Goal: Transaction & Acquisition: Purchase product/service

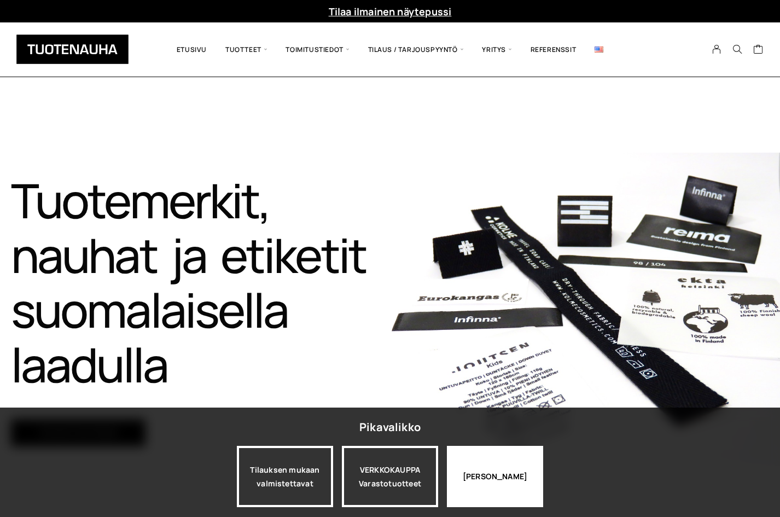
click at [465, 485] on div "Jatka katselua" at bounding box center [495, 476] width 96 height 61
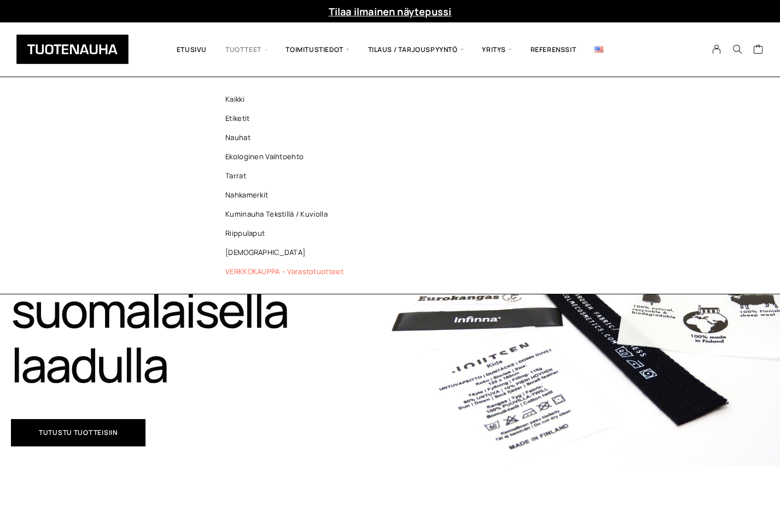
click at [236, 278] on link "VERKKOKAUPPA – Varastotuotteet" at bounding box center [287, 271] width 159 height 19
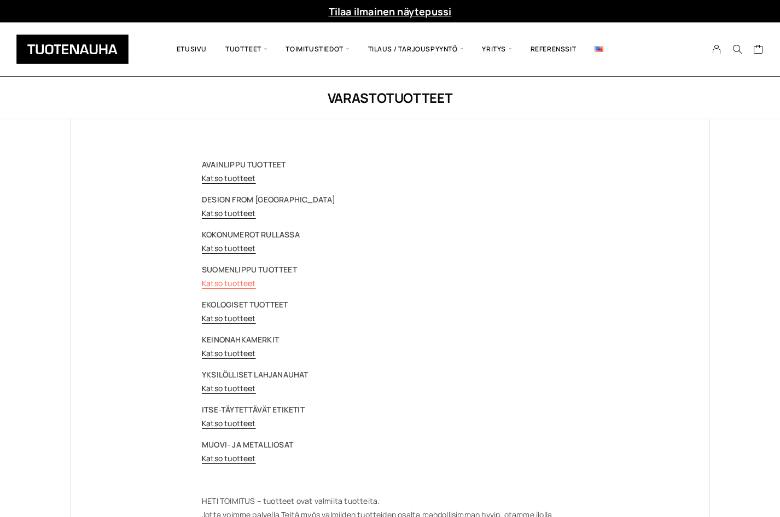
click at [229, 286] on link "Katso tuotteet" at bounding box center [229, 283] width 54 height 10
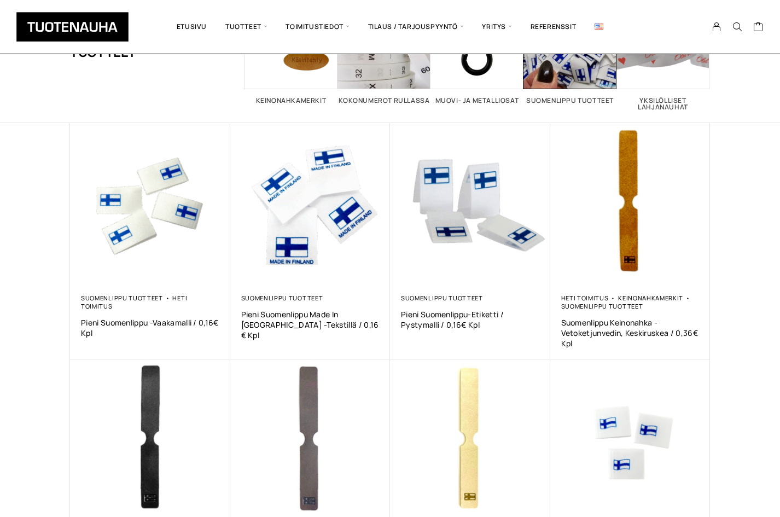
scroll to position [55, 0]
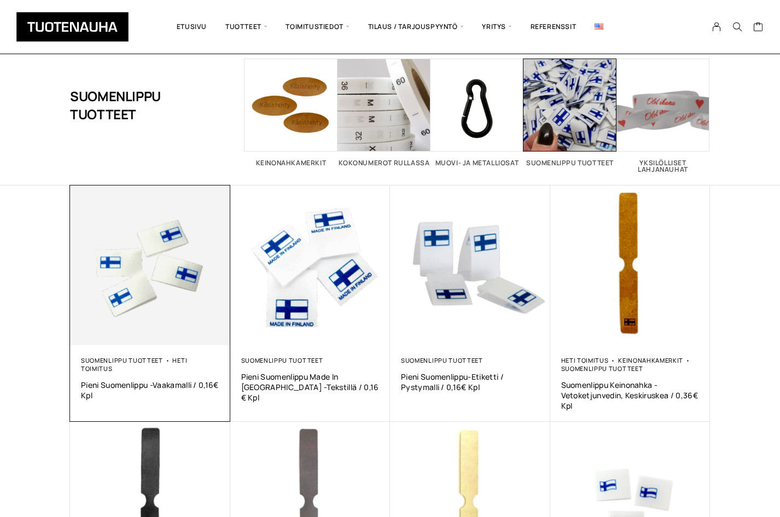
click at [170, 219] on img at bounding box center [150, 265] width 160 height 160
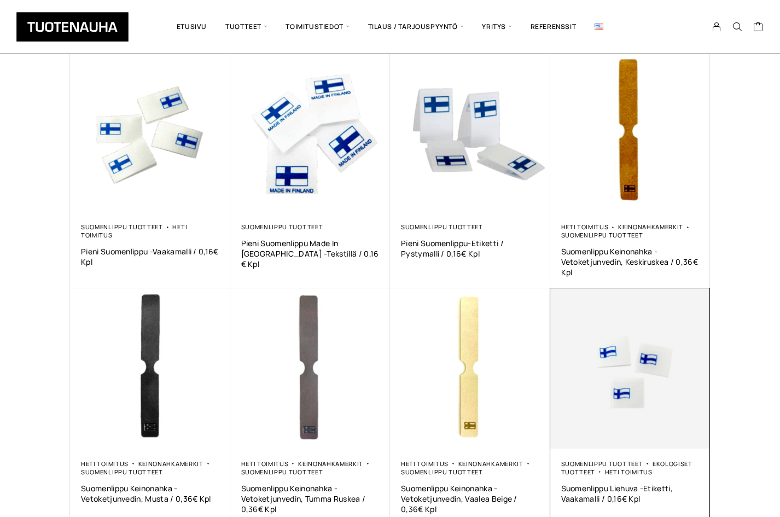
scroll to position [274, 0]
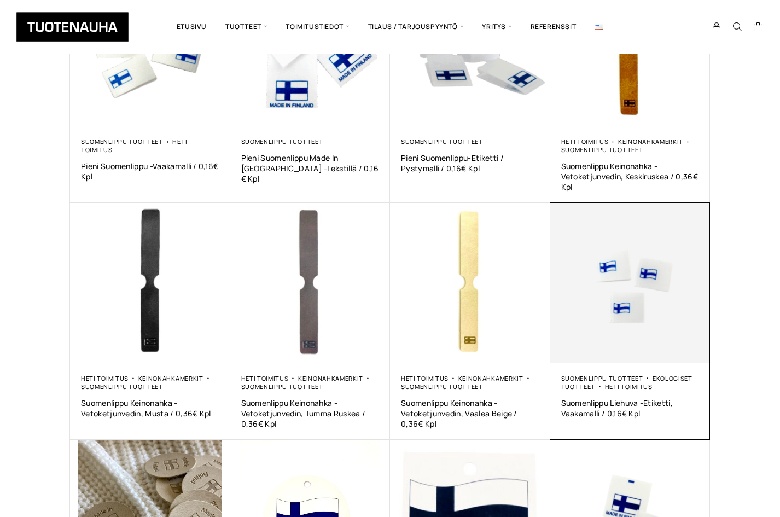
click at [635, 307] on img at bounding box center [630, 283] width 160 height 160
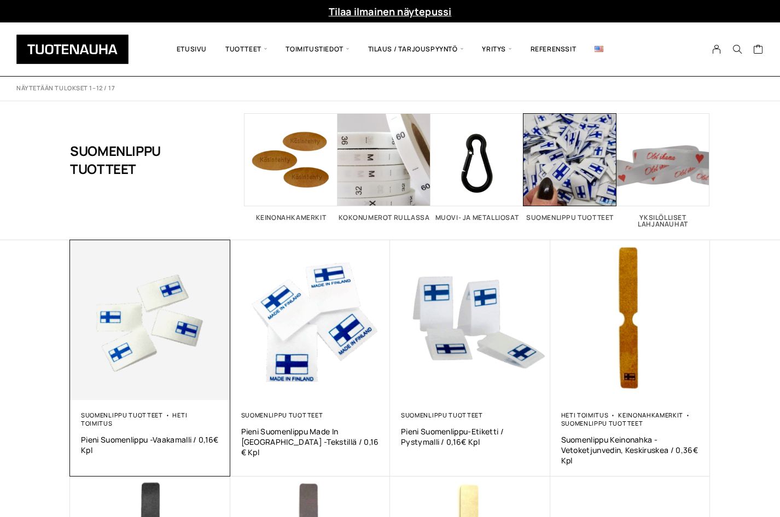
click at [147, 288] on img at bounding box center [150, 320] width 160 height 160
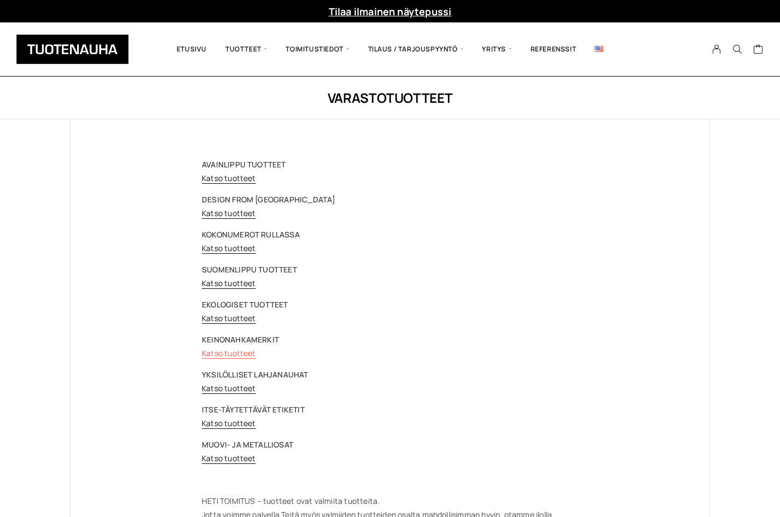
click at [225, 349] on link "Katso tuotteet" at bounding box center [229, 353] width 54 height 10
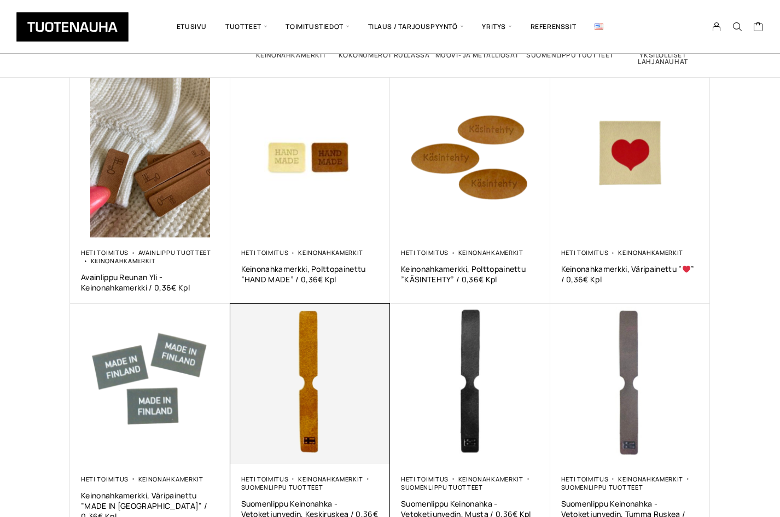
scroll to position [164, 0]
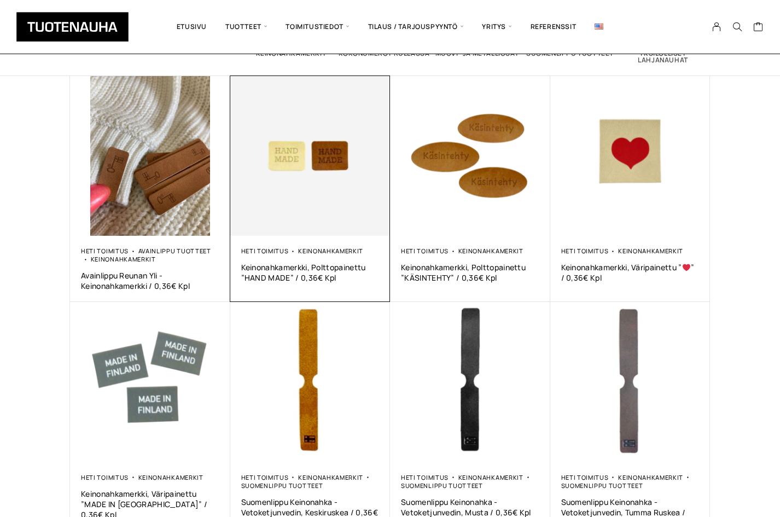
click at [310, 189] on img at bounding box center [310, 156] width 160 height 160
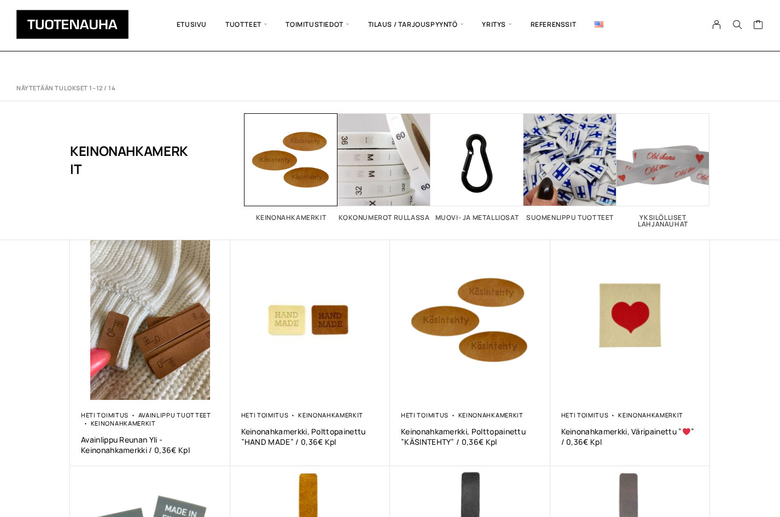
scroll to position [164, 0]
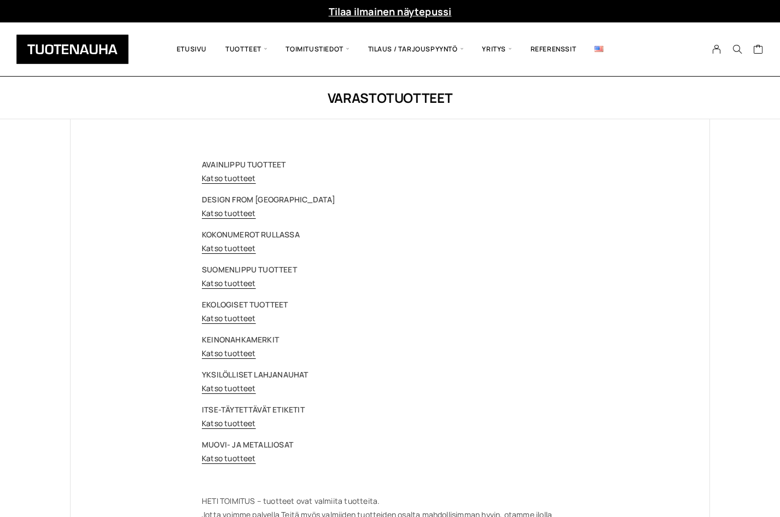
click at [226, 276] on p "SUOMENLIPPU TUOTTEET Katso tuotteet" at bounding box center [390, 276] width 376 height 27
click at [227, 283] on link "Katso tuotteet" at bounding box center [229, 283] width 54 height 10
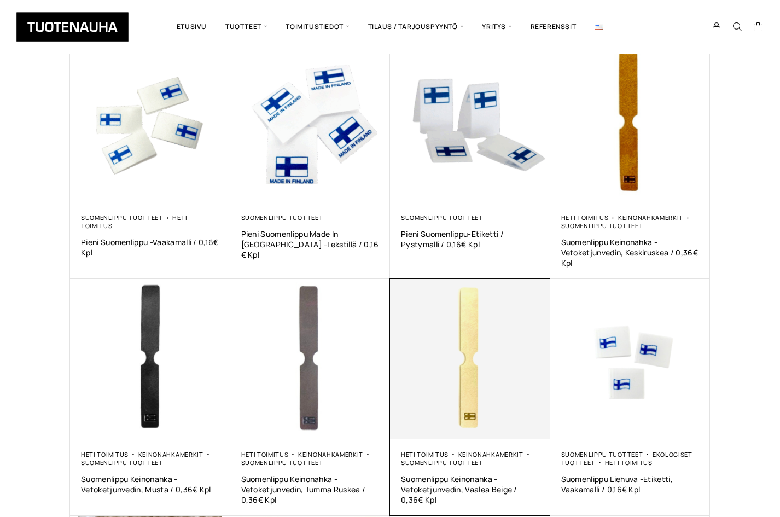
scroll to position [274, 0]
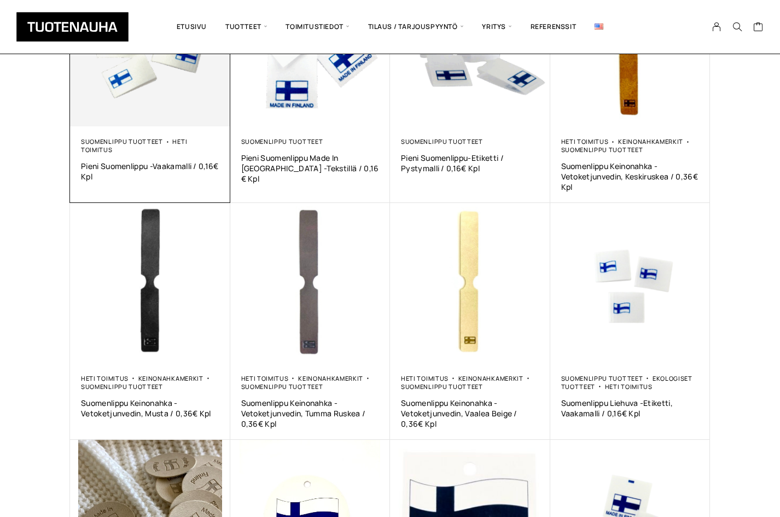
click at [127, 84] on img at bounding box center [150, 47] width 160 height 160
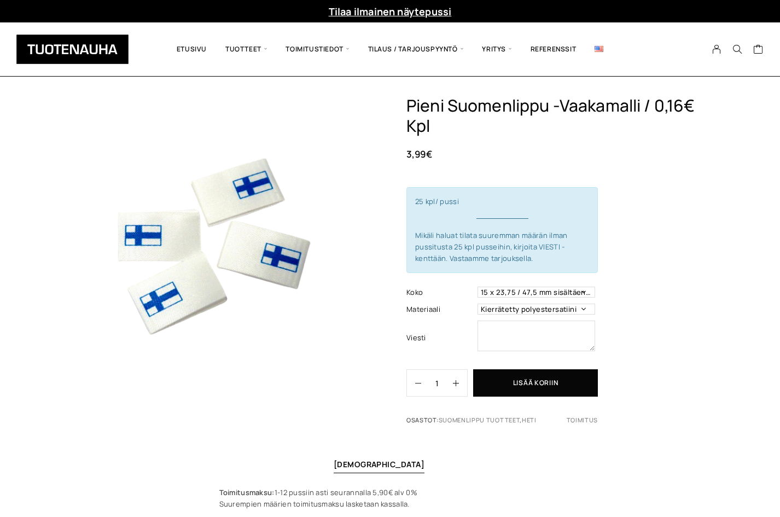
click at [79, 202] on img at bounding box center [215, 241] width 290 height 290
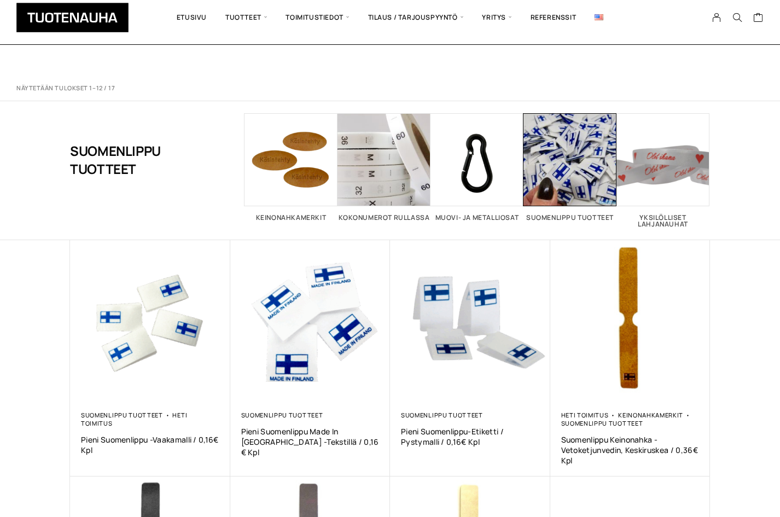
scroll to position [274, 0]
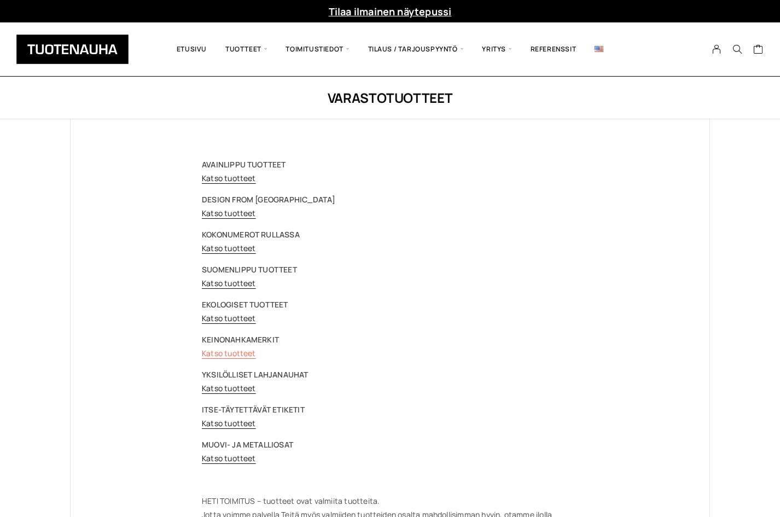
click at [228, 355] on link "Katso tuotteet" at bounding box center [229, 353] width 54 height 10
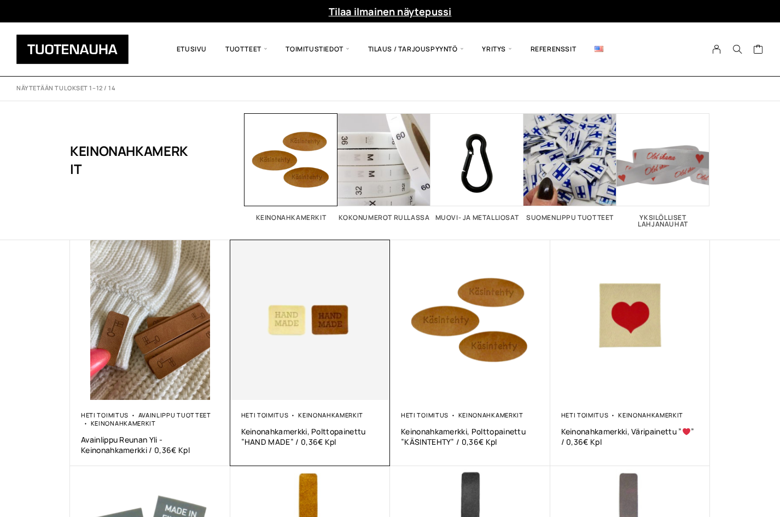
click at [278, 321] on img at bounding box center [310, 320] width 160 height 160
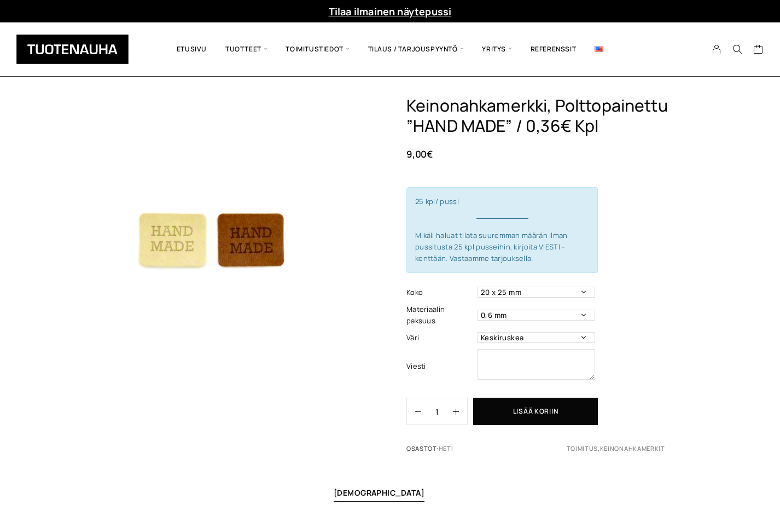
click at [688, 259] on div "Keinonahkamerkki, Polttopainettu ”HAND MADE” / 0,36€ Kpl 9,00 € 25 kpl/ pussi M…" at bounding box center [559, 279] width 304 height 367
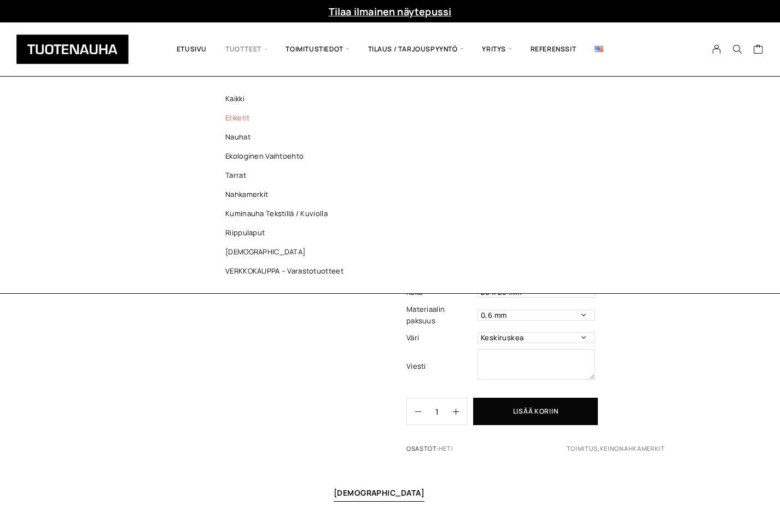
click at [242, 119] on link "Etiketit" at bounding box center [287, 117] width 159 height 19
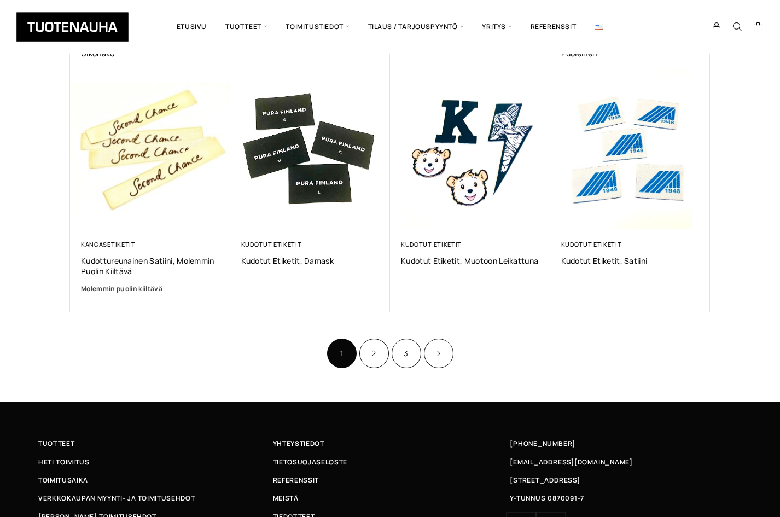
scroll to position [717, 0]
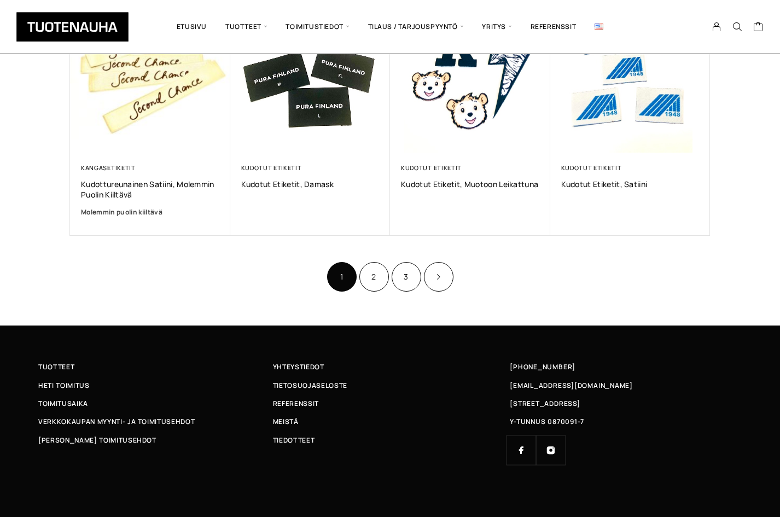
click at [391, 281] on ul "1 2 3" at bounding box center [390, 276] width 129 height 32
click at [384, 271] on link "2" at bounding box center [375, 277] width 30 height 30
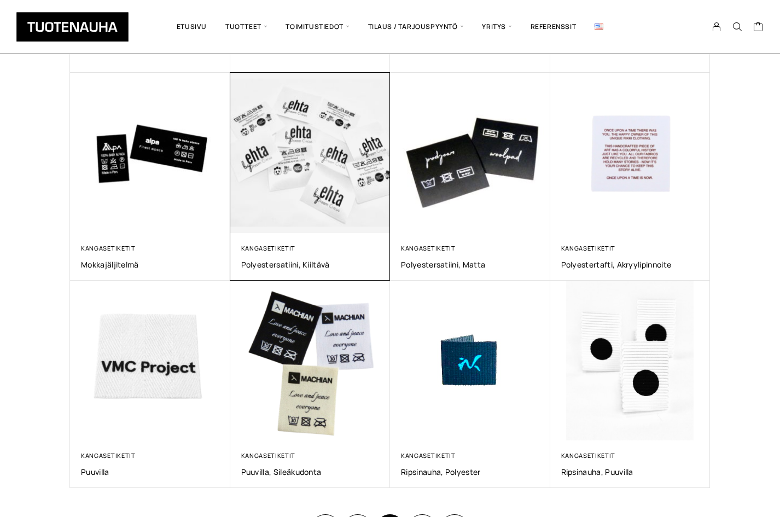
scroll to position [492, 0]
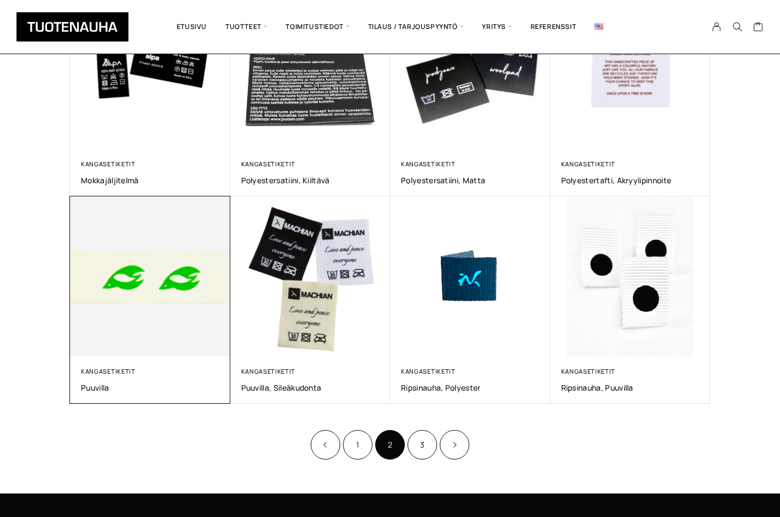
click at [119, 294] on img at bounding box center [150, 276] width 168 height 168
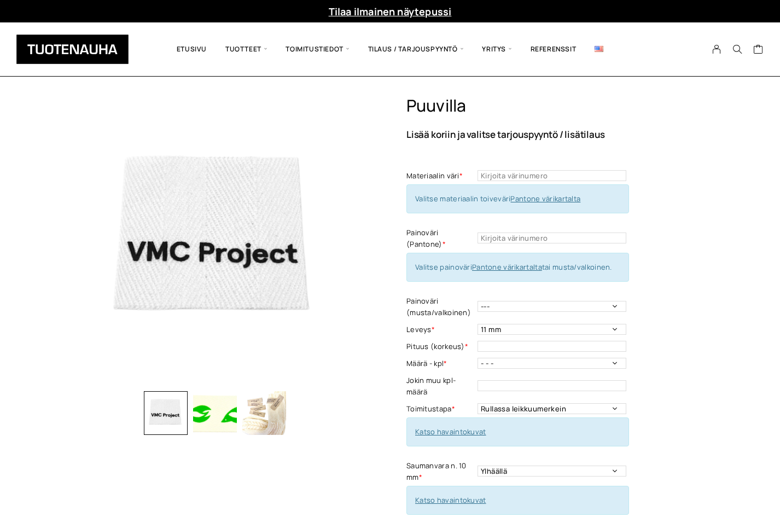
drag, startPoint x: 746, startPoint y: 188, endPoint x: 268, endPoint y: 76, distance: 491.2
click at [746, 188] on div "Puuvilla Lisää koriin ja valitse tarjouspyyntö / lisätilaus Materiaalin väri * …" at bounding box center [390, 509] width 780 height 826
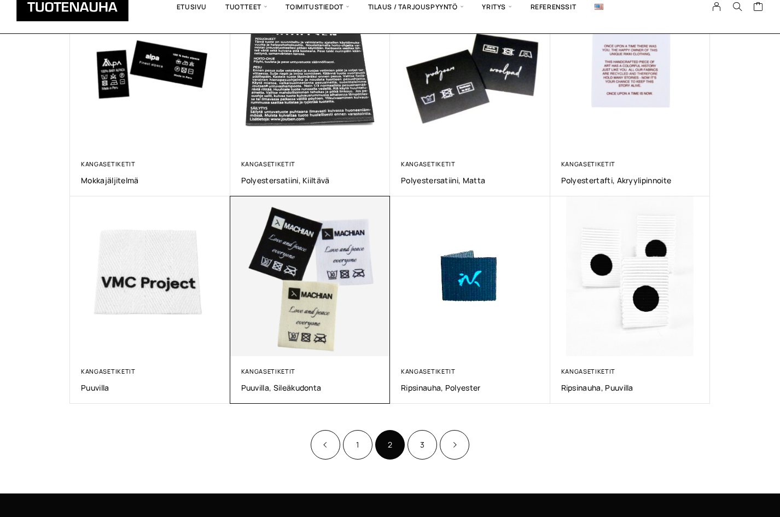
scroll to position [492, 0]
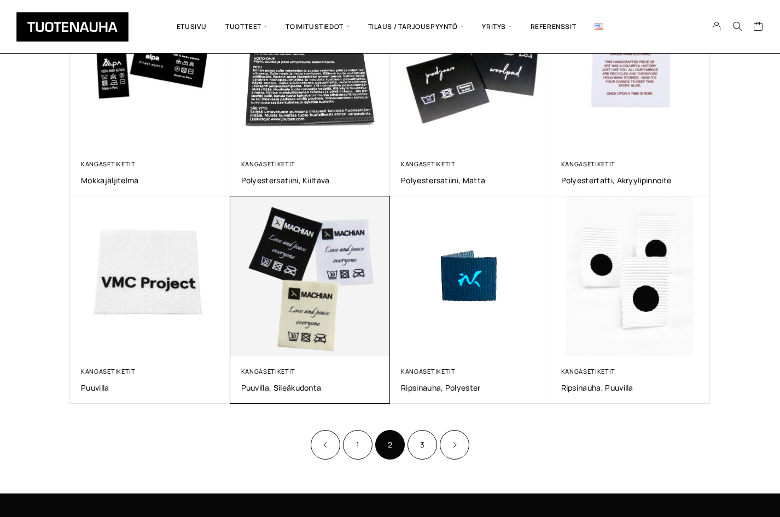
click at [356, 327] on img at bounding box center [310, 276] width 160 height 160
